Goal: Transaction & Acquisition: Purchase product/service

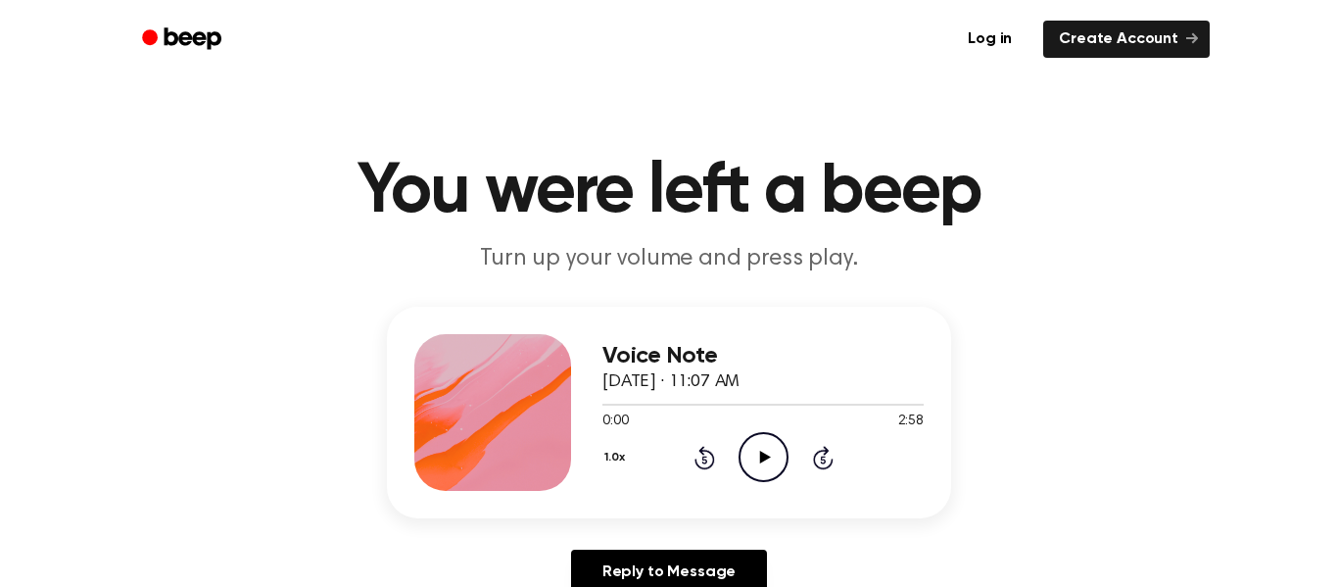
click at [766, 456] on icon at bounding box center [764, 457] width 11 height 13
click at [775, 472] on icon "Pause Audio" at bounding box center [764, 457] width 50 height 50
click at [754, 465] on icon "Play Audio" at bounding box center [764, 457] width 50 height 50
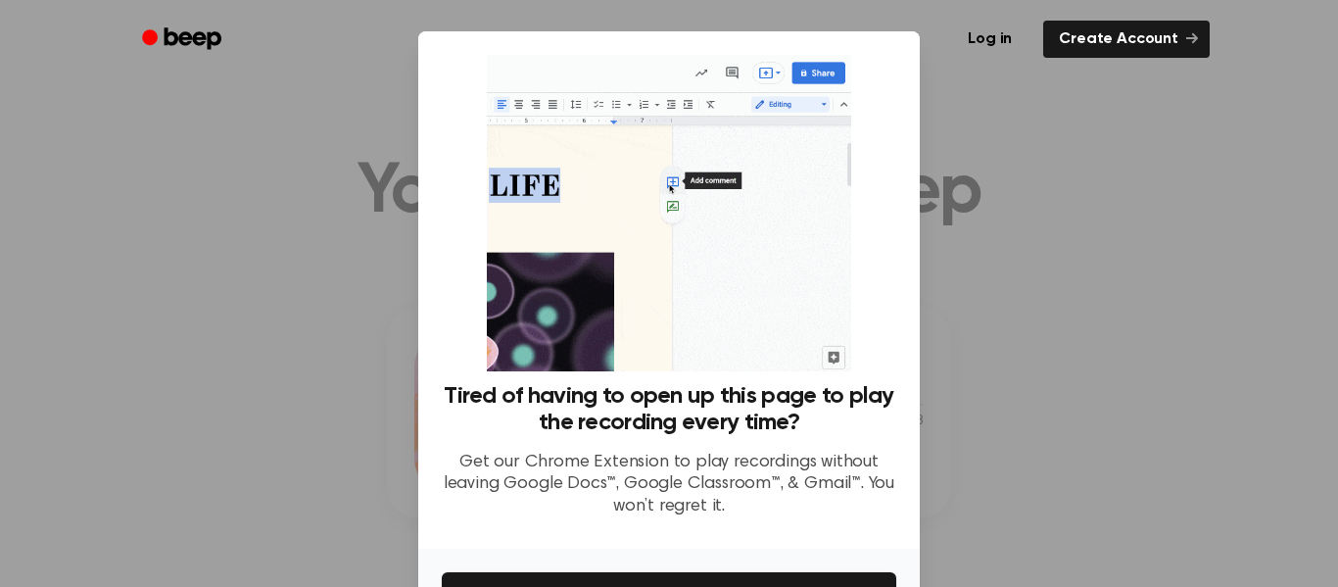
click at [1078, 342] on div at bounding box center [669, 293] width 1338 height 587
click at [757, 582] on button "Get It Now" at bounding box center [669, 593] width 455 height 43
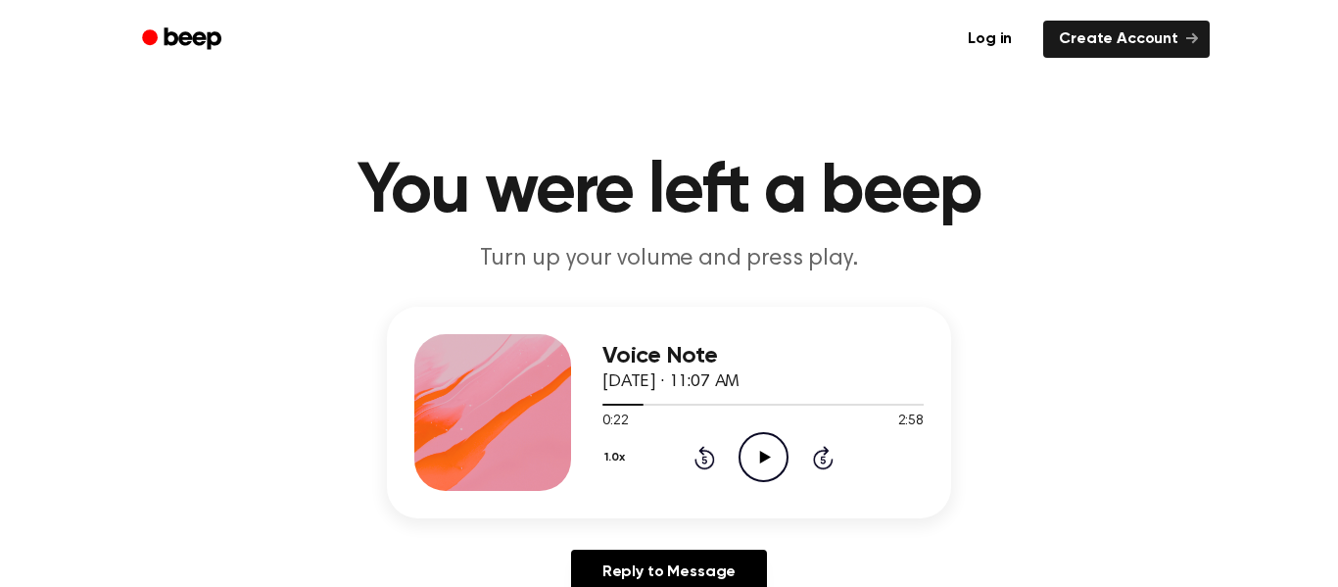
click at [756, 465] on icon "Play Audio" at bounding box center [764, 457] width 50 height 50
click at [749, 455] on icon "Pause Audio" at bounding box center [764, 457] width 50 height 50
click at [758, 471] on icon "Play Audio" at bounding box center [764, 457] width 50 height 50
click at [749, 470] on icon "Pause Audio" at bounding box center [764, 457] width 50 height 50
drag, startPoint x: 890, startPoint y: 402, endPoint x: 865, endPoint y: 402, distance: 24.5
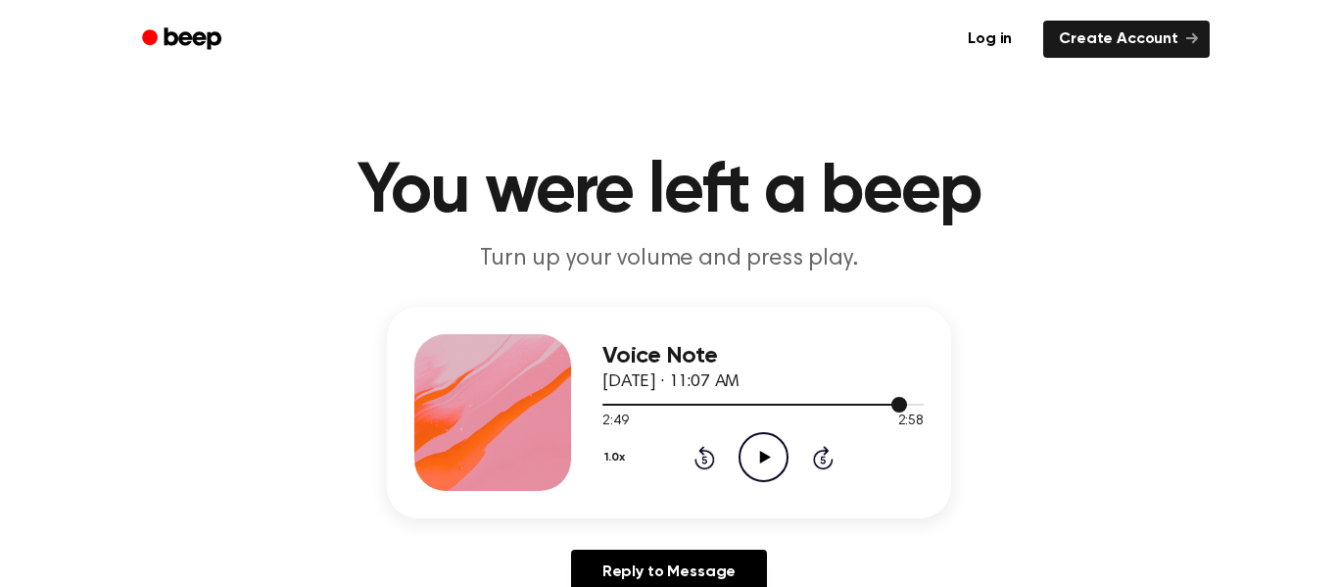
click at [865, 402] on div at bounding box center [762, 404] width 321 height 16
click at [781, 462] on icon "Play Audio" at bounding box center [764, 457] width 50 height 50
